Goal: Information Seeking & Learning: Learn about a topic

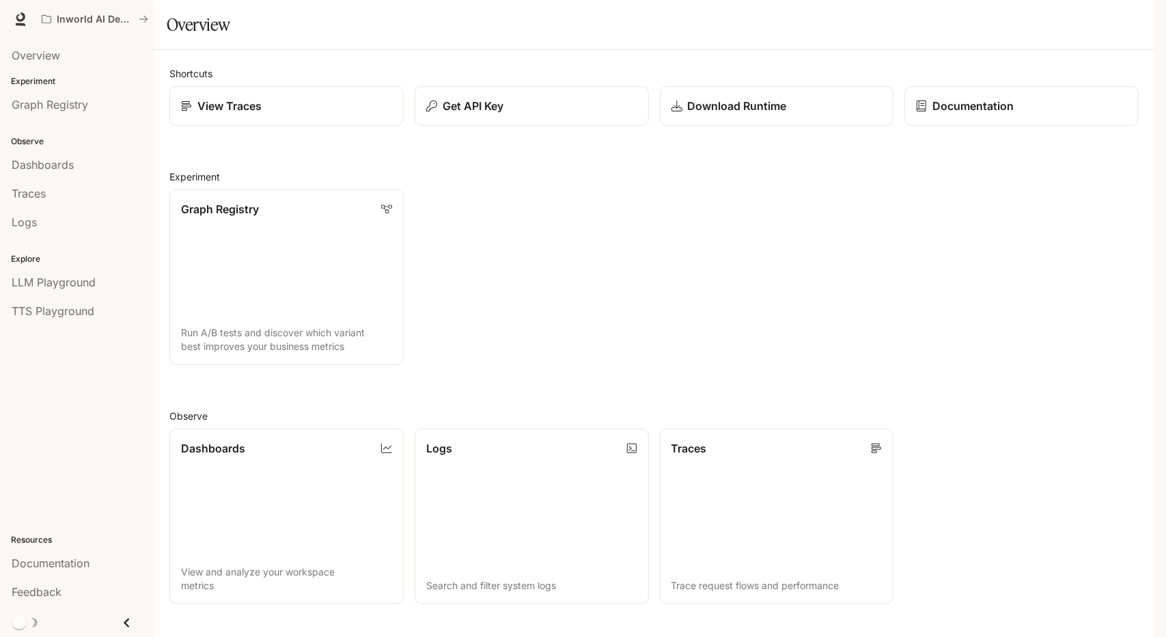
click at [1095, 25] on span "Documentation" at bounding box center [1073, 19] width 68 height 17
